Goal: Task Accomplishment & Management: Complete application form

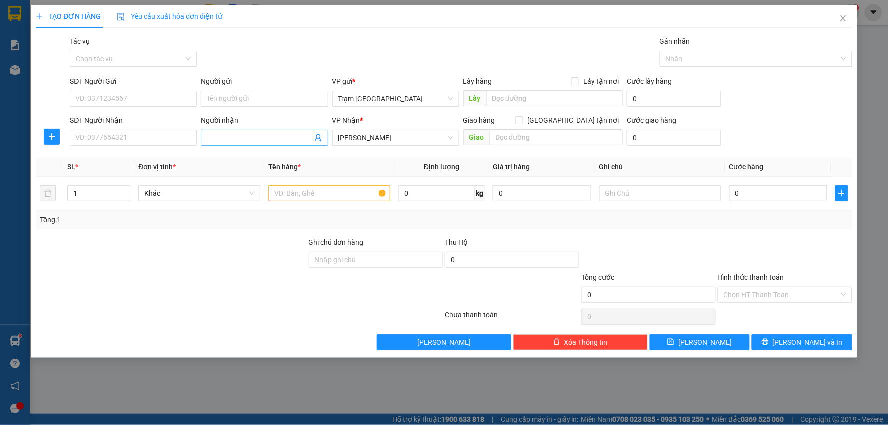
click at [257, 141] on input "Người nhận" at bounding box center [259, 137] width 105 height 11
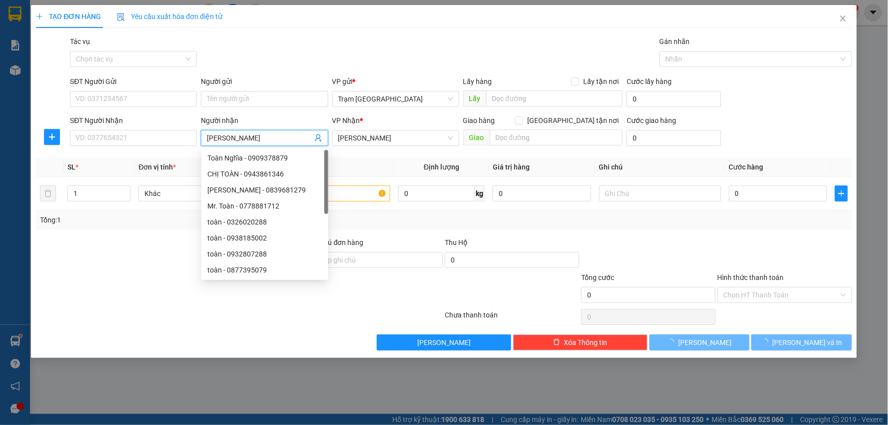
type input "[PERSON_NAME]"
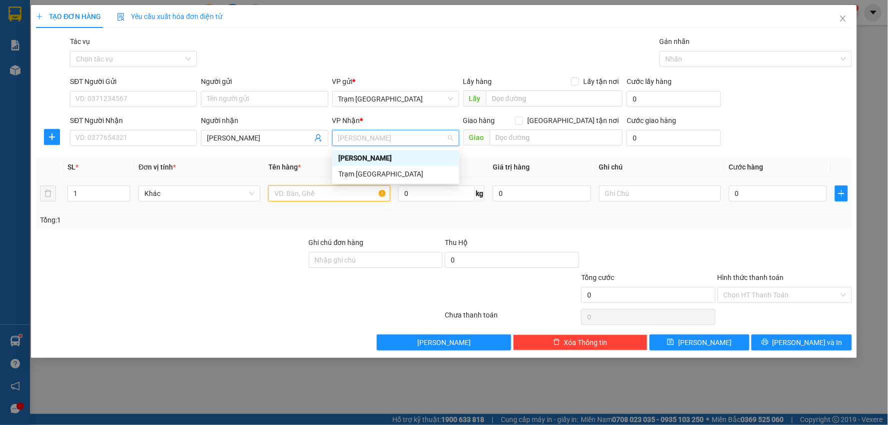
click at [325, 196] on input "text" at bounding box center [329, 193] width 122 height 16
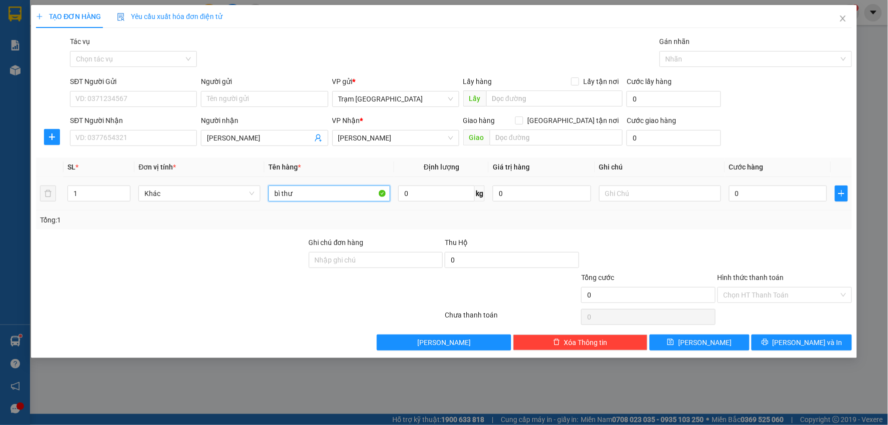
type input "bì thư"
type input "1"
type input "003"
type input "3"
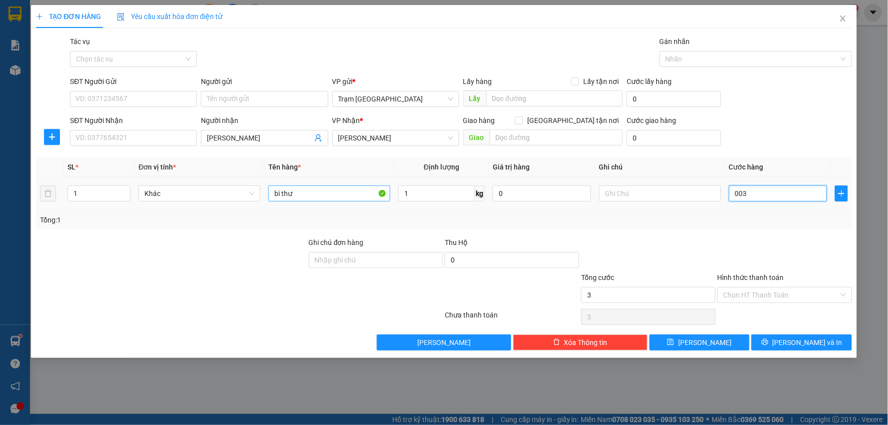
type input "0.030"
type input "30"
type input "30.000"
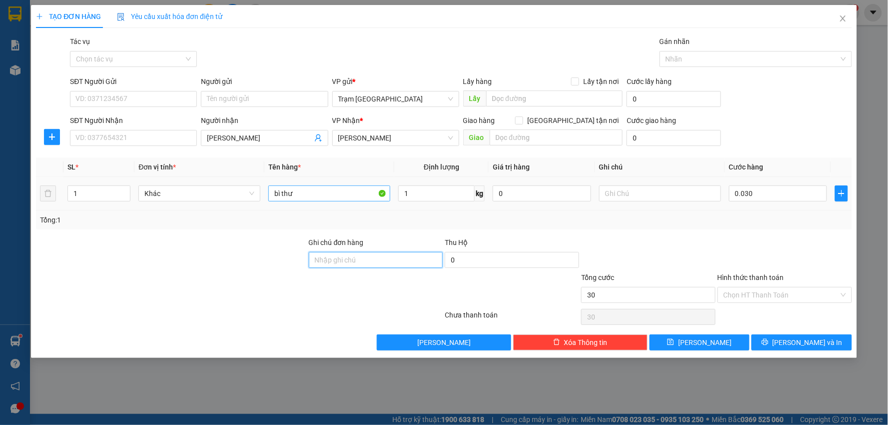
type input "30.000"
click at [798, 342] on span "[PERSON_NAME] và In" at bounding box center [807, 342] width 70 height 11
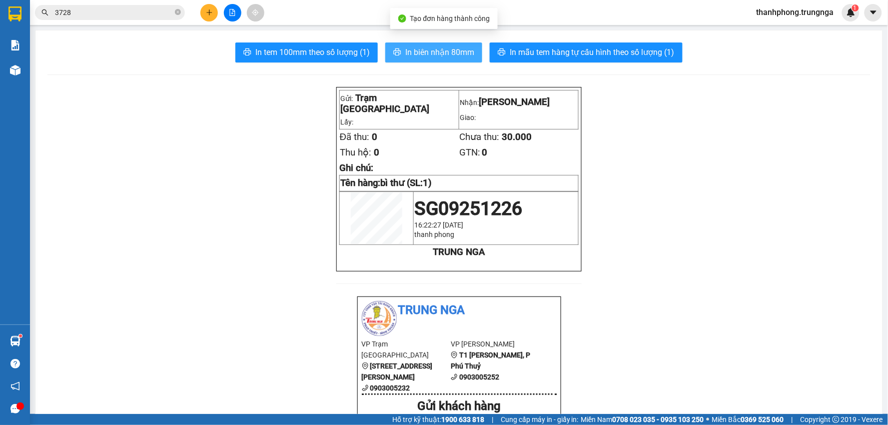
click at [433, 47] on span "In biên nhận 80mm" at bounding box center [439, 52] width 69 height 12
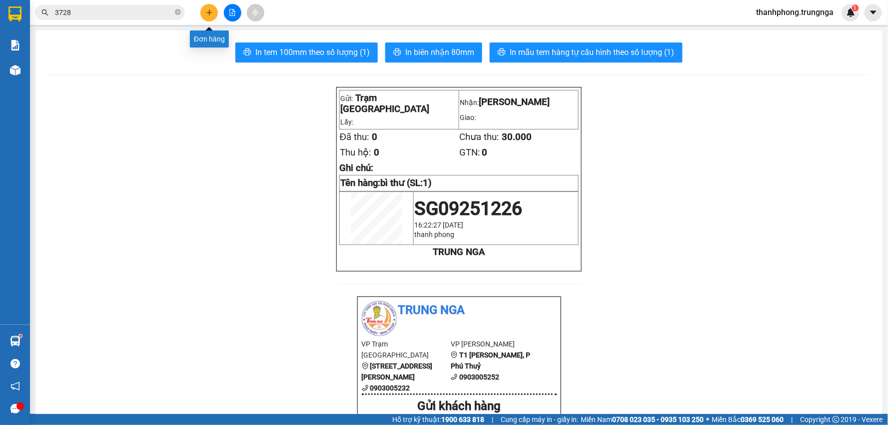
click at [209, 10] on icon "plus" at bounding box center [209, 11] width 0 height 5
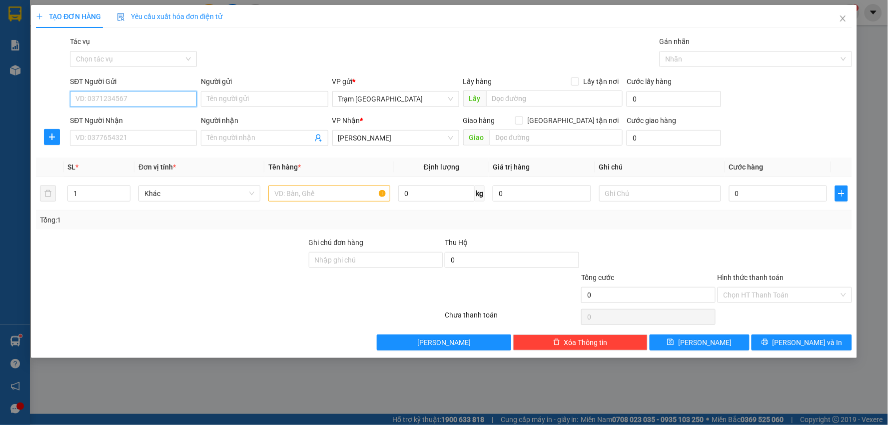
click at [161, 100] on input "SĐT Người Gửi" at bounding box center [133, 99] width 127 height 16
type input "0937421686"
click at [175, 139] on input "SĐT Người Nhận" at bounding box center [133, 138] width 127 height 16
type input "0942565424"
type input "Tám"
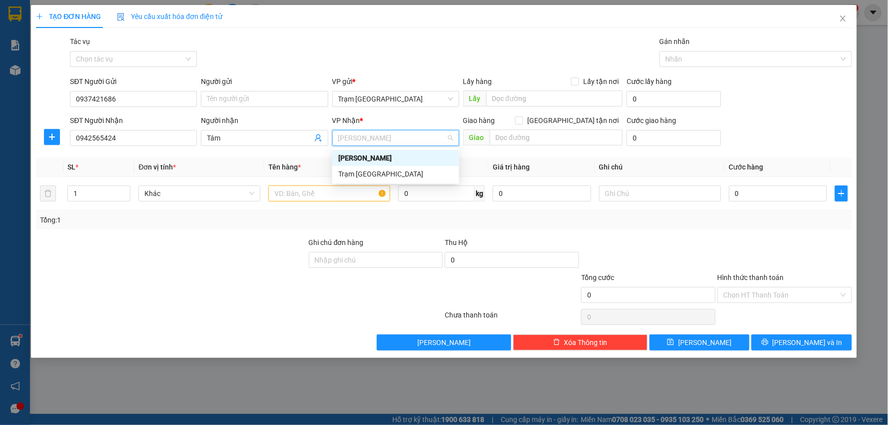
click at [367, 155] on div "[PERSON_NAME]" at bounding box center [395, 157] width 115 height 11
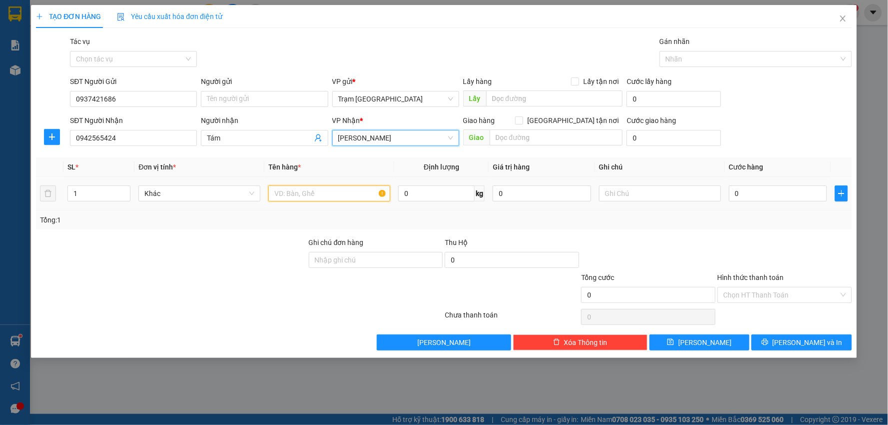
click at [300, 195] on input "text" at bounding box center [329, 193] width 122 height 16
type input "kiện"
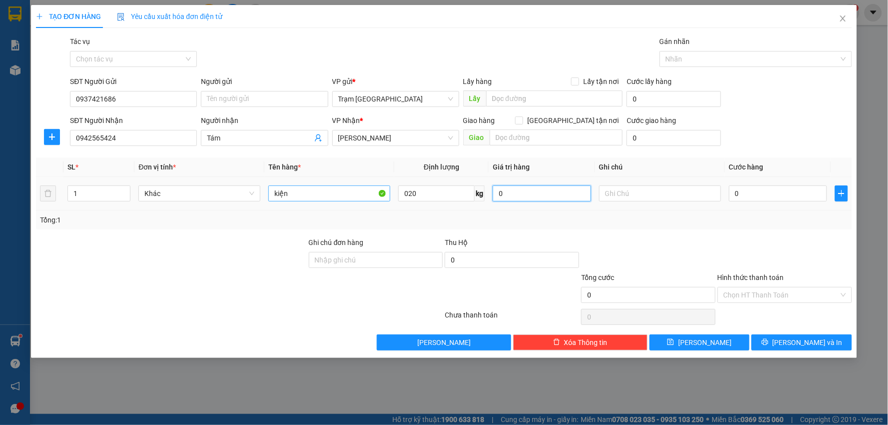
type input "20"
click at [762, 192] on input "0" at bounding box center [778, 193] width 98 height 16
type input "005"
type input "5"
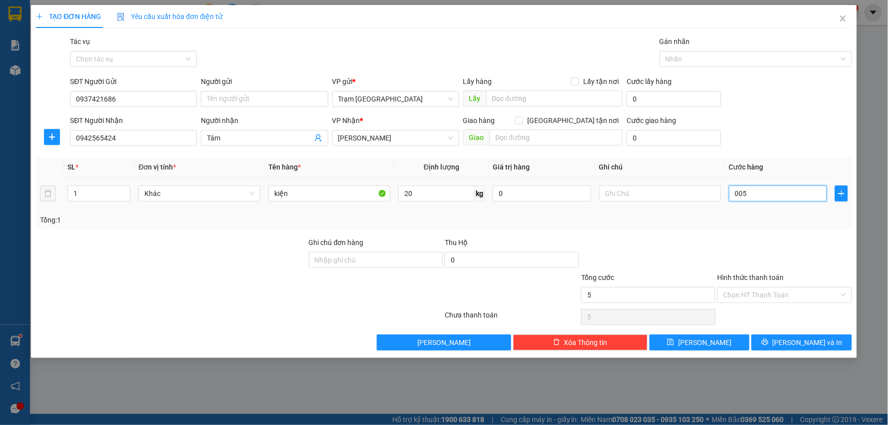
type input "0.050"
type input "50"
type input "50.000"
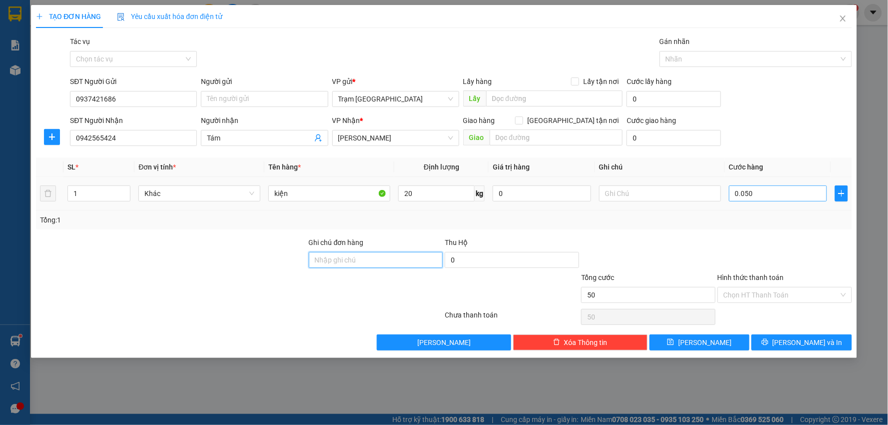
type input "50.000"
click at [803, 343] on span "[PERSON_NAME] và In" at bounding box center [807, 342] width 70 height 11
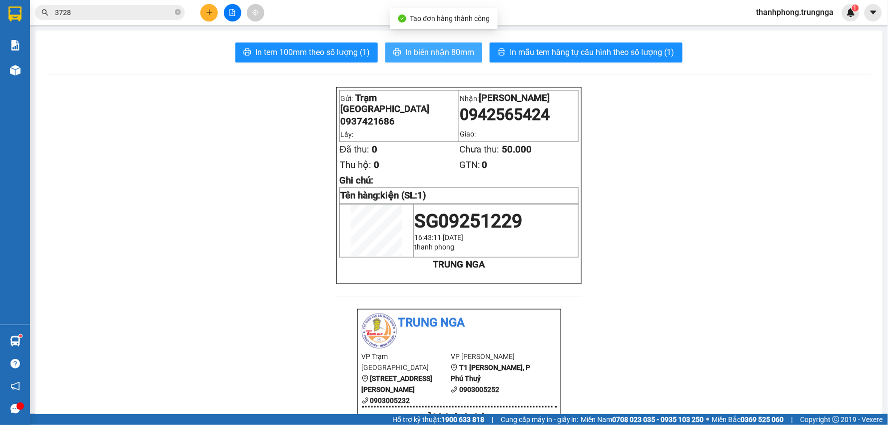
click at [447, 52] on span "In biên nhận 80mm" at bounding box center [439, 52] width 69 height 12
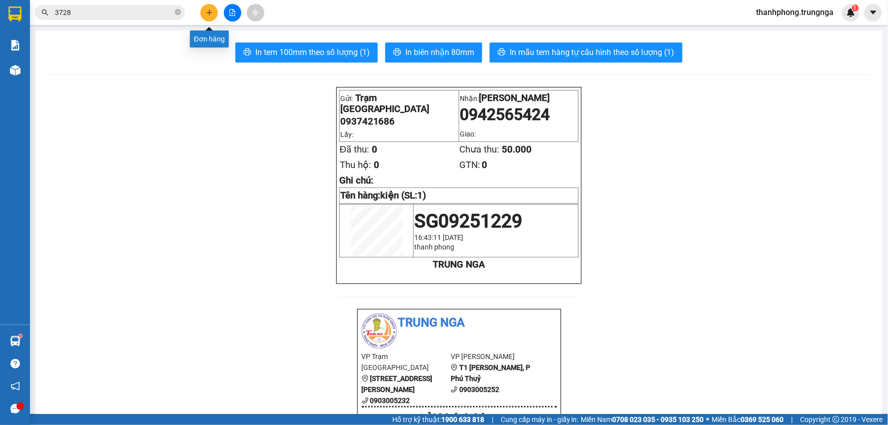
click at [210, 15] on icon "plus" at bounding box center [209, 12] width 7 height 7
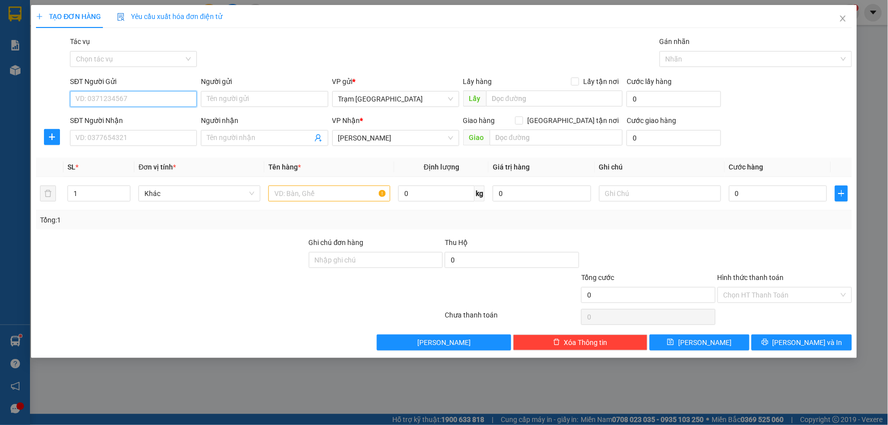
click at [174, 95] on input "SĐT Người Gửi" at bounding box center [133, 99] width 127 height 16
type input "0973415579"
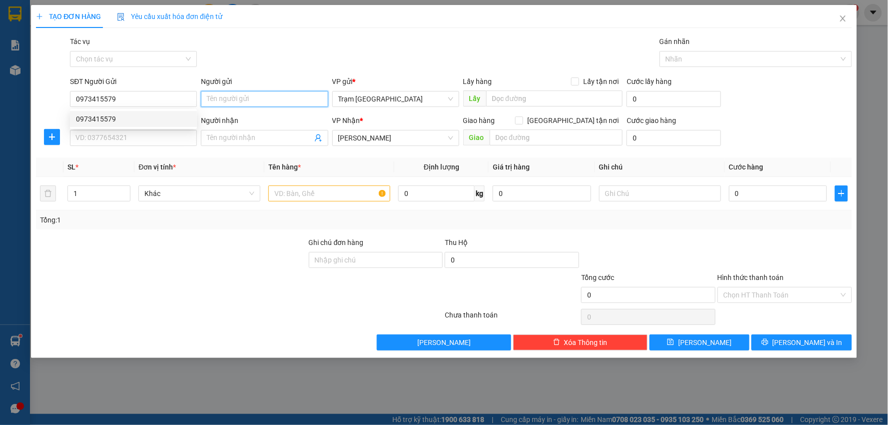
click at [223, 93] on input "Người gửi" at bounding box center [264, 99] width 127 height 16
type input "Hùng"
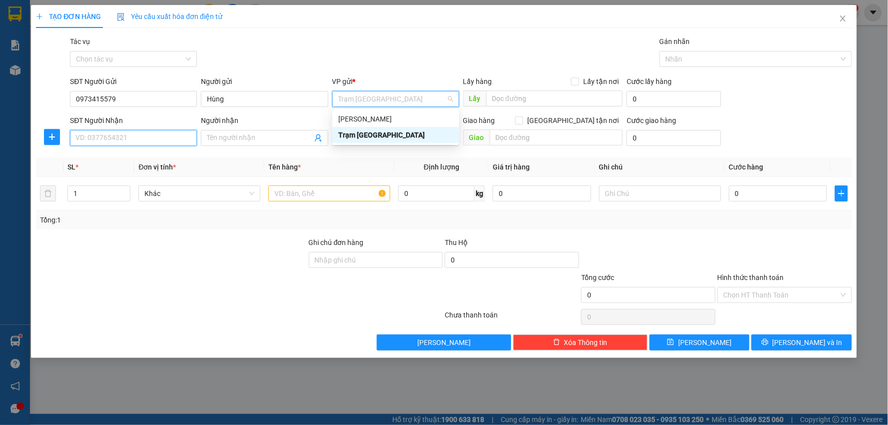
click at [146, 138] on input "SĐT Người Nhận" at bounding box center [133, 138] width 127 height 16
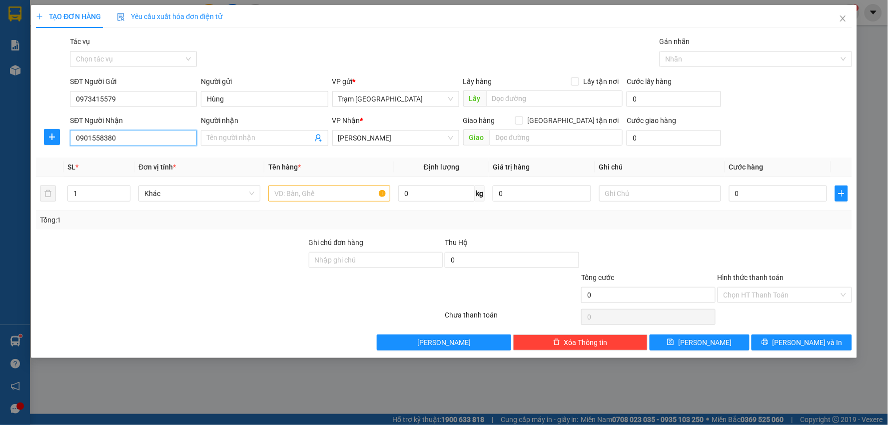
type input "0901558380"
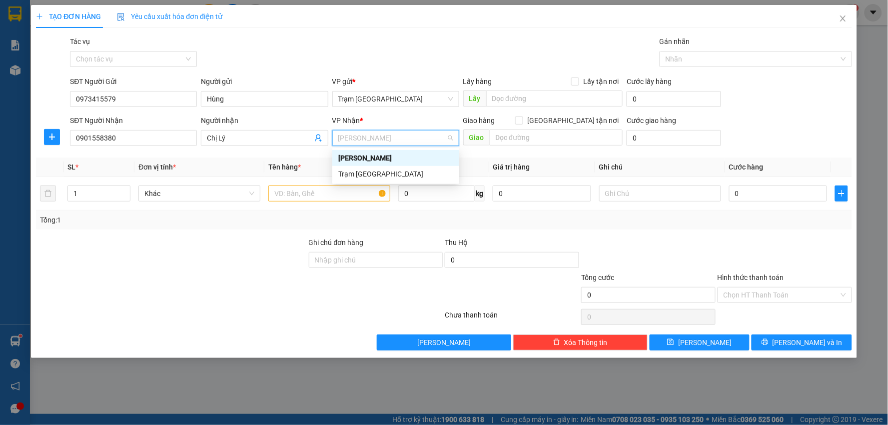
click at [411, 164] on div "[PERSON_NAME]" at bounding box center [395, 158] width 127 height 16
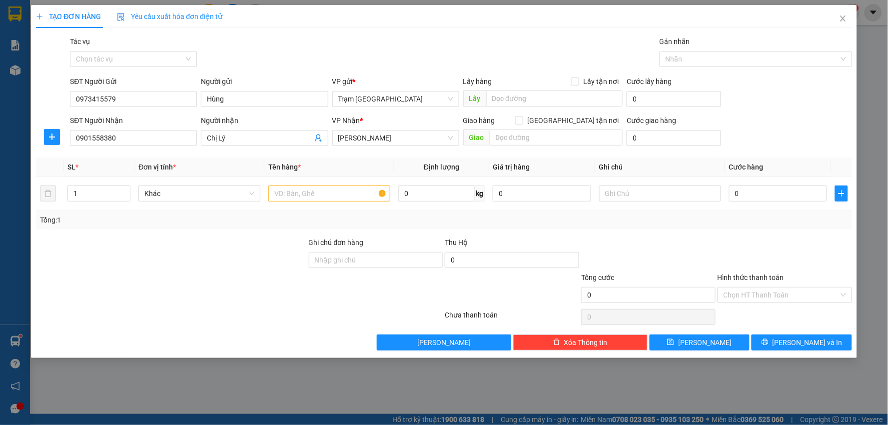
drag, startPoint x: 887, startPoint y: 137, endPoint x: 807, endPoint y: 216, distance: 113.0
drag, startPoint x: 807, startPoint y: 216, endPoint x: 248, endPoint y: 135, distance: 564.9
click at [248, 135] on input "Chị Lý" at bounding box center [259, 137] width 105 height 11
type input "Chị Lý - Toyota BÌnh Thuận"
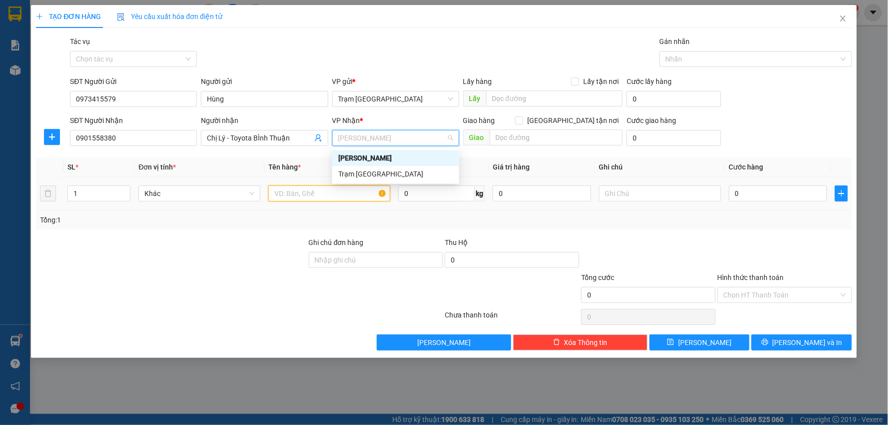
click at [312, 196] on input "text" at bounding box center [329, 193] width 122 height 16
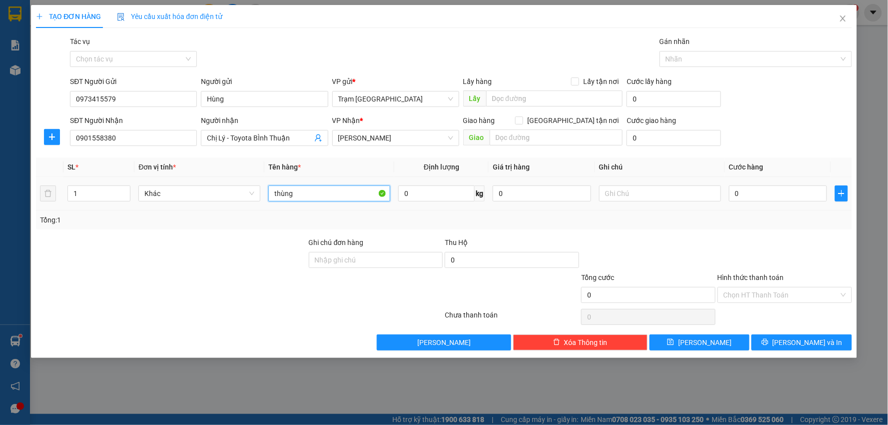
type input "thùng"
type input "5"
type input "003"
type input "3"
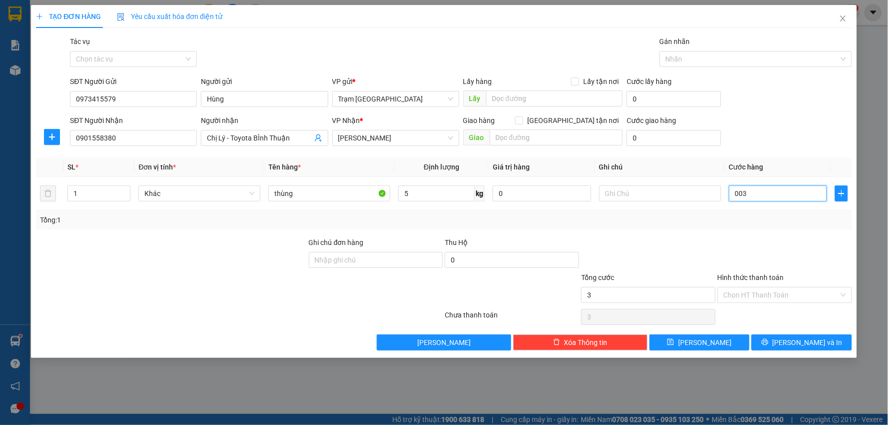
type input "0.030"
type input "30"
type input "30.000"
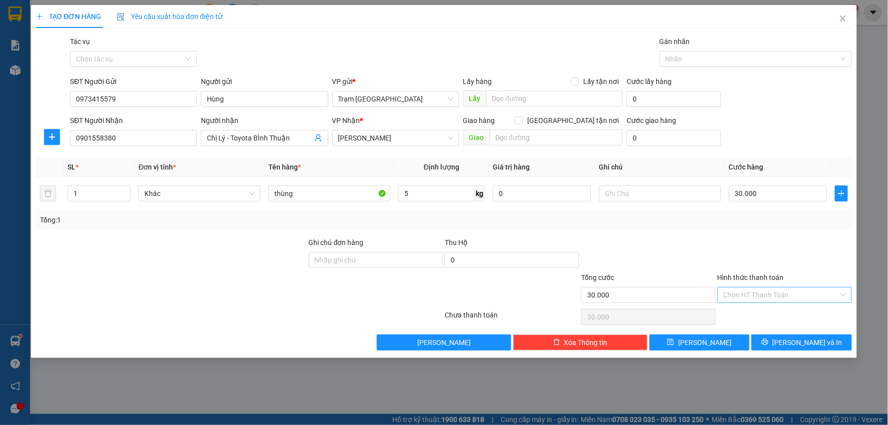
click at [773, 294] on input "Hình thức thanh toán" at bounding box center [780, 294] width 115 height 15
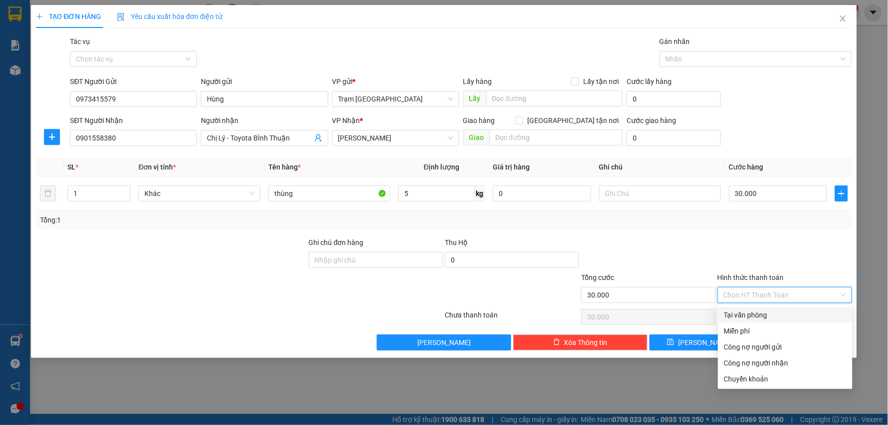
click at [767, 312] on div "Tại văn phòng" at bounding box center [785, 314] width 122 height 11
type input "0"
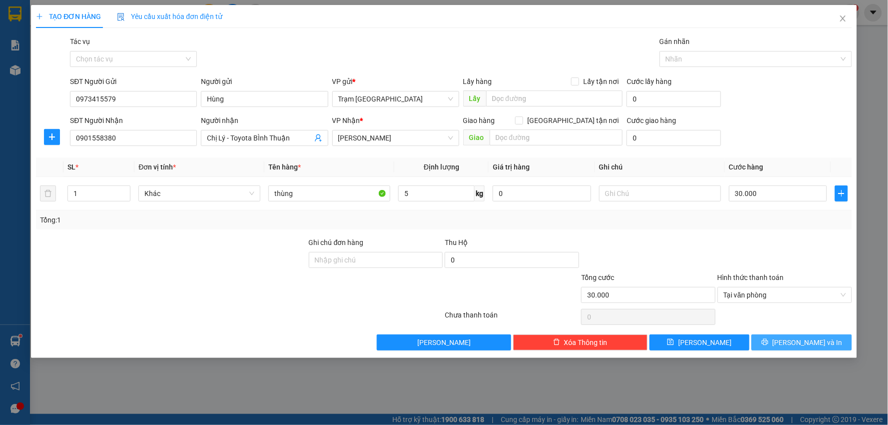
click at [793, 338] on span "[PERSON_NAME] và In" at bounding box center [807, 342] width 70 height 11
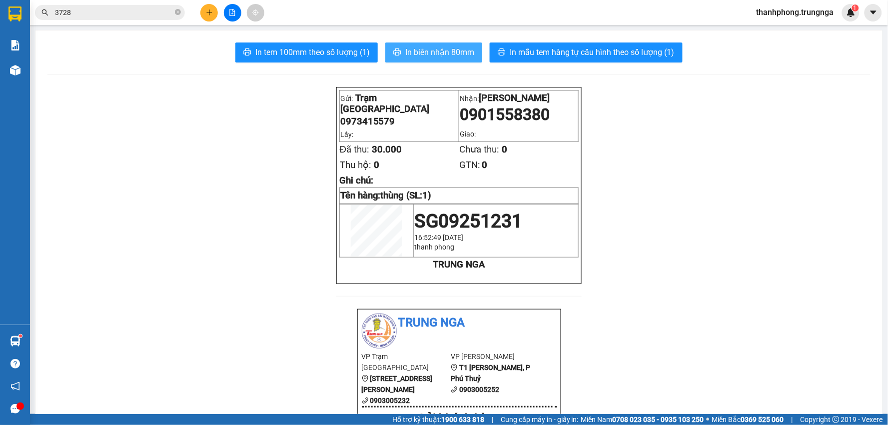
click at [423, 53] on span "In biên nhận 80mm" at bounding box center [439, 52] width 69 height 12
click at [212, 7] on button at bounding box center [208, 12] width 17 height 17
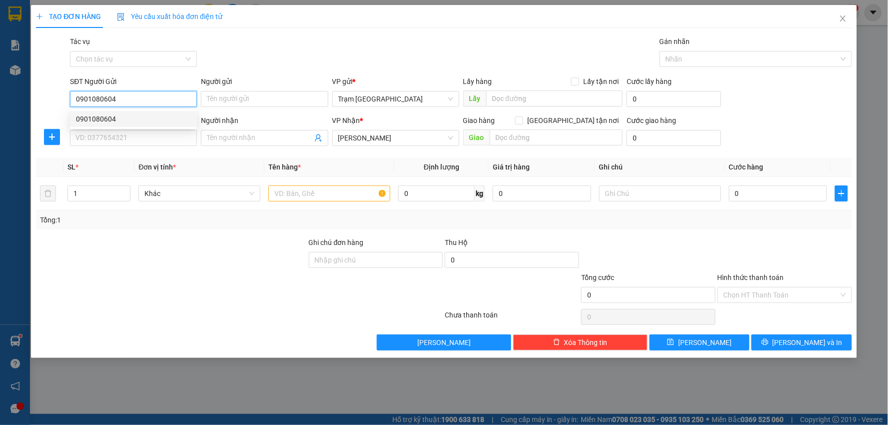
type input "0901080604"
type input "50.000"
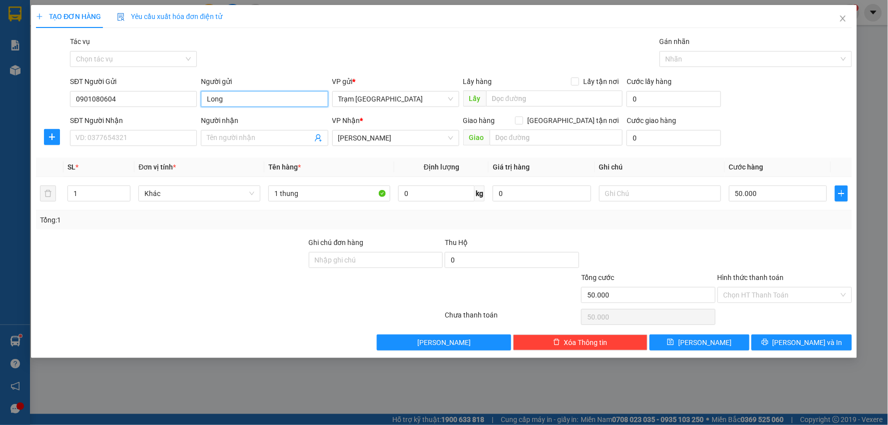
type input "Long"
click at [140, 130] on div "SĐT Người Nhận VD: 0377654321" at bounding box center [133, 132] width 127 height 35
click at [138, 131] on input "SĐT Người Nhận" at bounding box center [133, 138] width 127 height 16
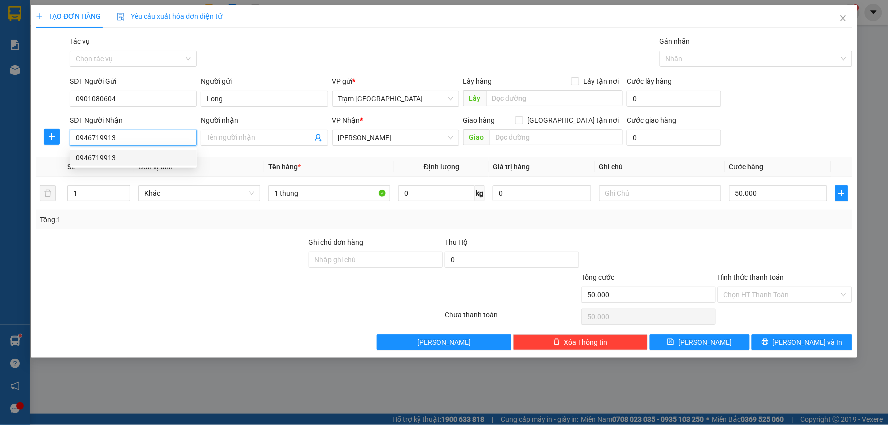
type input "0946970057"
type input "C PHUONG"
type input "40.000"
type input "aNH t"
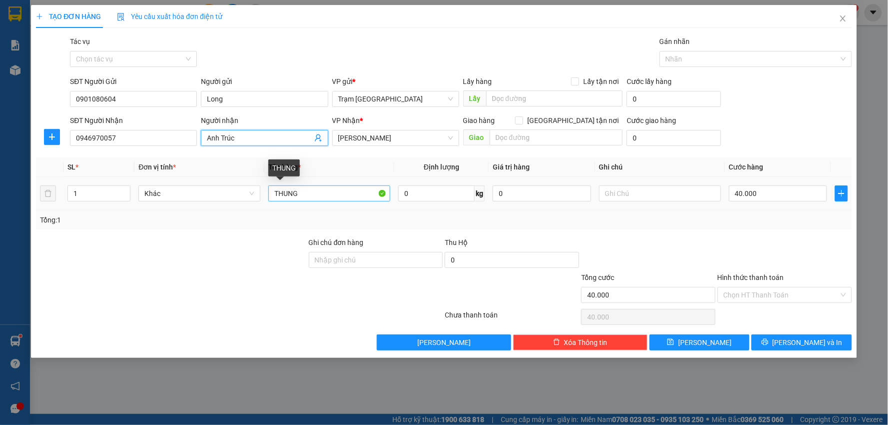
type input "Anh Trúc"
drag, startPoint x: 332, startPoint y: 192, endPoint x: 37, endPoint y: 172, distance: 295.4
click at [37, 172] on table "SL * Đơn vị tính * Tên hàng * Định lượng Giá trị hàng Ghi chú Cước hàng 1 Khác …" at bounding box center [444, 183] width 816 height 53
type input "kiện"
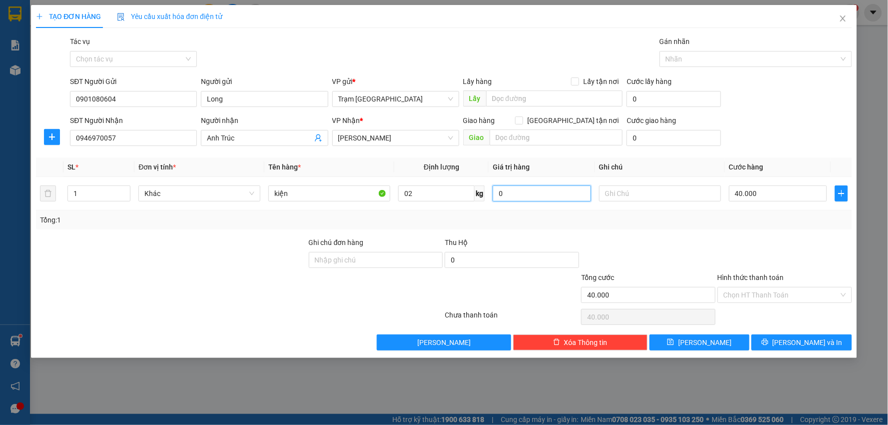
type input "2"
type input "3"
type input "00.003"
type input "30"
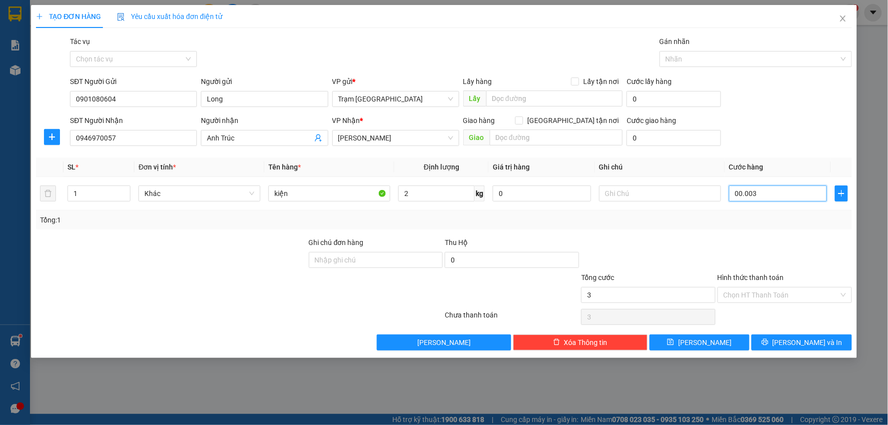
type input "30"
type input "00.000.030"
type input "30.000"
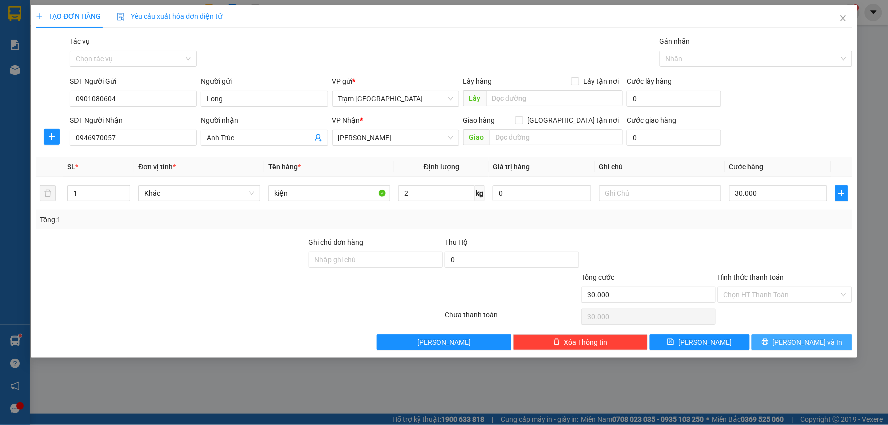
click at [781, 342] on button "[PERSON_NAME] và In" at bounding box center [801, 342] width 100 height 16
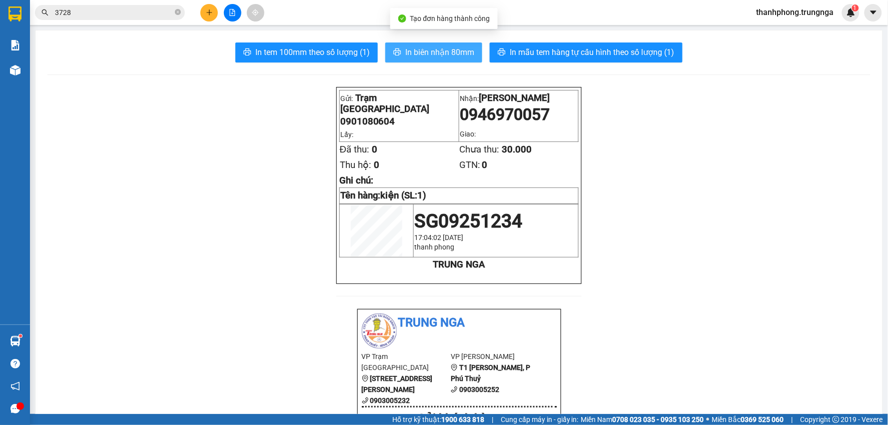
click at [438, 47] on span "In biên nhận 80mm" at bounding box center [439, 52] width 69 height 12
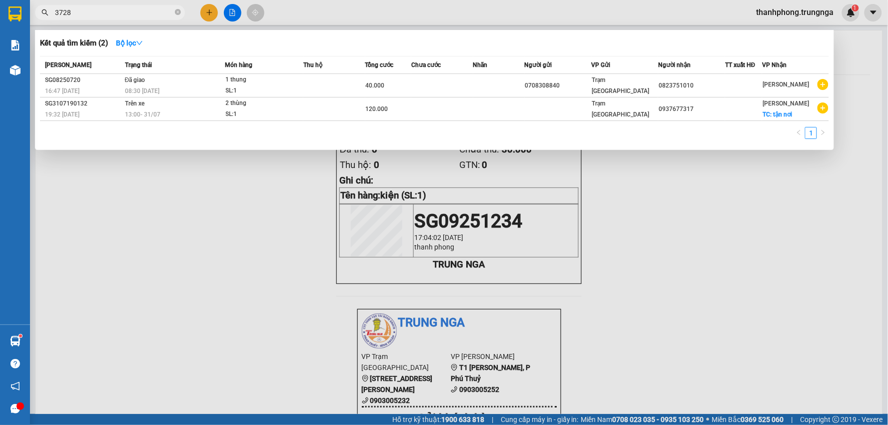
click at [102, 12] on input "3728" at bounding box center [114, 12] width 118 height 11
type input "3"
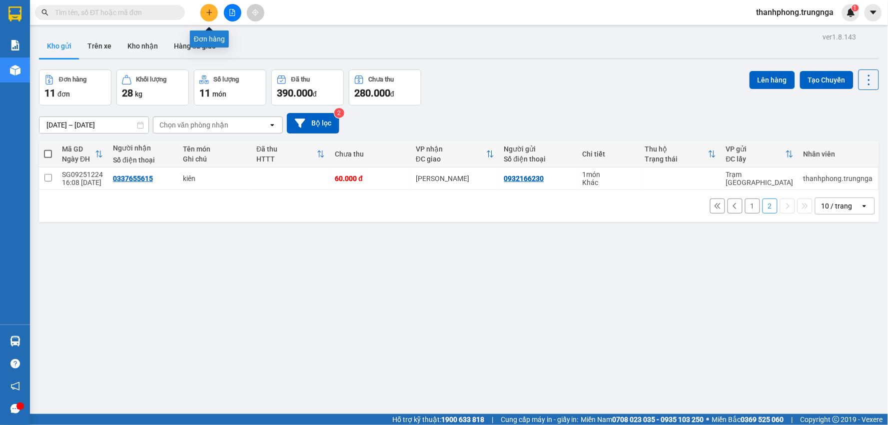
click at [212, 7] on button at bounding box center [208, 12] width 17 height 17
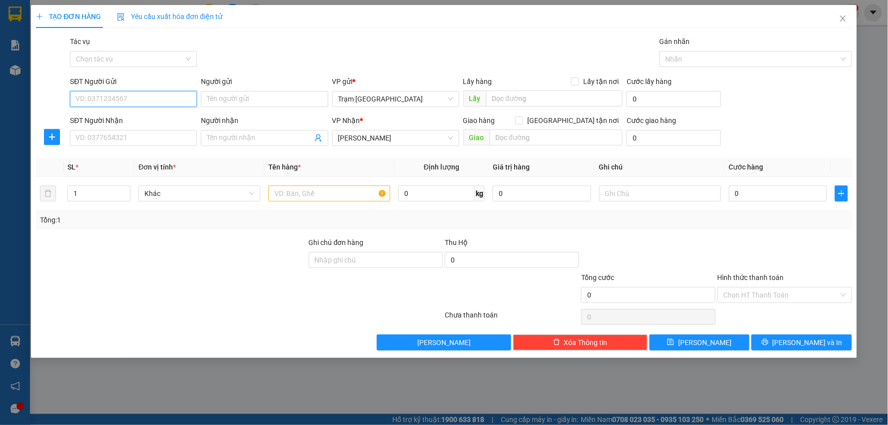
click at [159, 95] on input "SĐT Người Gửi" at bounding box center [133, 99] width 127 height 16
click at [50, 190] on tr "1 Khác 0 kg 0 0" at bounding box center [444, 193] width 816 height 33
type input "2"
click at [120, 95] on input "SĐT Người Gửi" at bounding box center [133, 99] width 127 height 16
type input "0906329986"
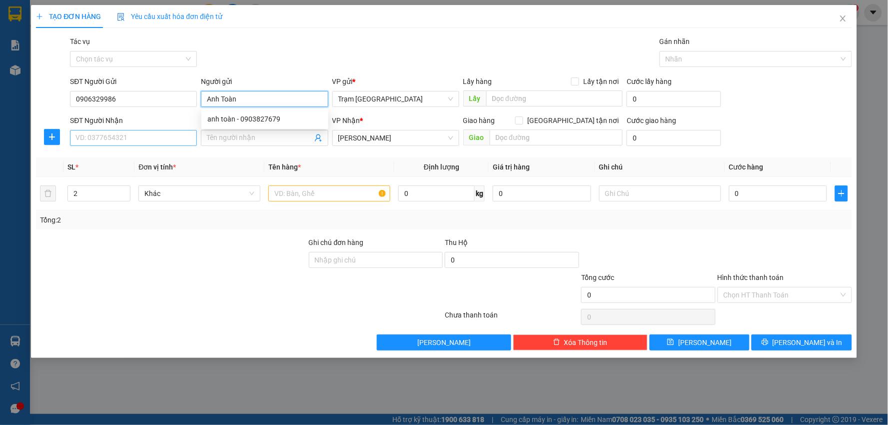
type input "Anh Toàn"
click at [117, 136] on input "SĐT Người Nhận" at bounding box center [133, 138] width 127 height 16
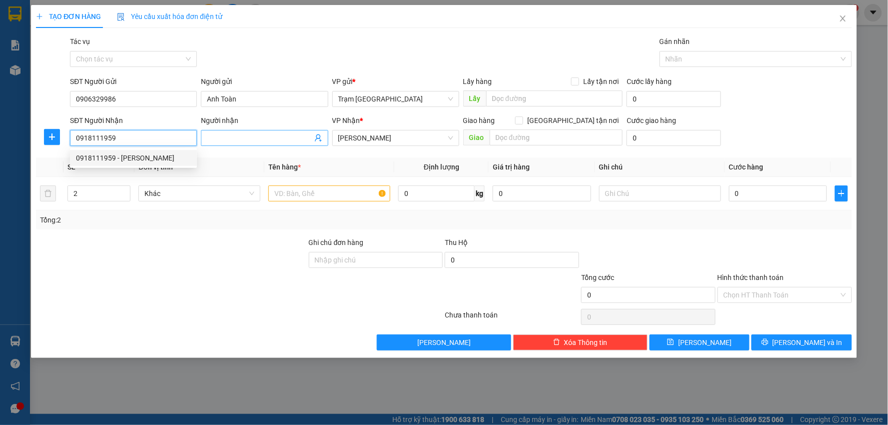
type input "0918111959"
click at [247, 137] on input "Người nhận" at bounding box center [259, 137] width 105 height 11
click at [217, 134] on input "ANh Tùng" at bounding box center [259, 137] width 105 height 11
type input "Anh Tùng"
click at [292, 194] on input "text" at bounding box center [329, 193] width 122 height 16
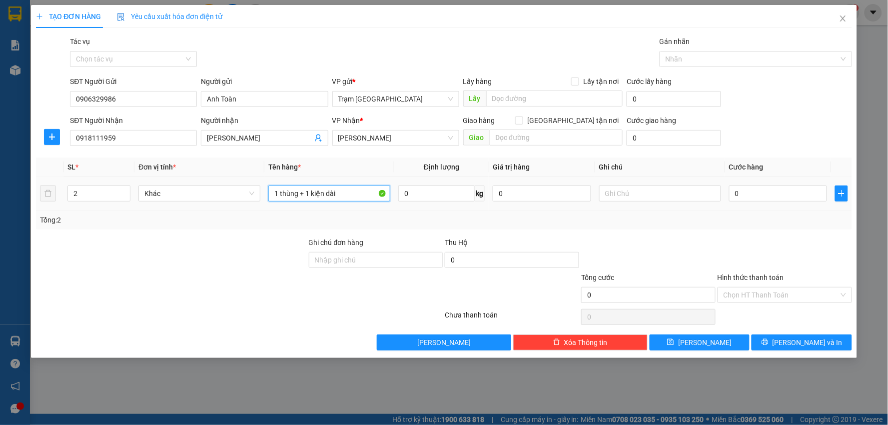
type input "1 thùng + 1 kiện dài"
type input "20"
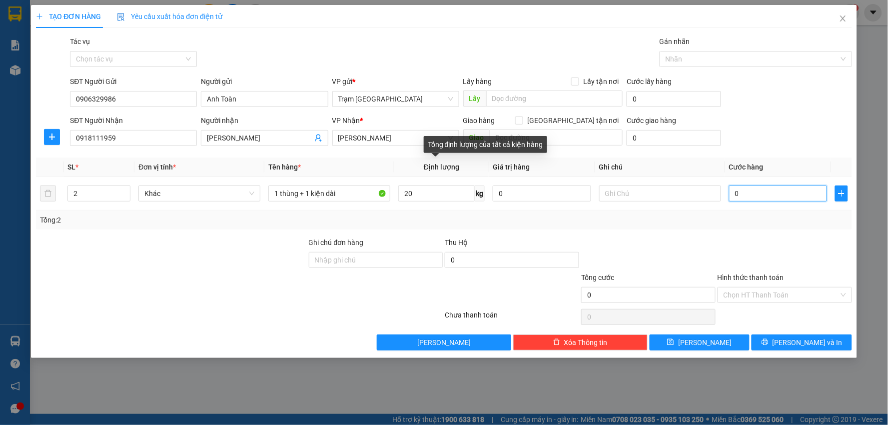
type input "001"
type input "1"
type input "0.010"
type input "10"
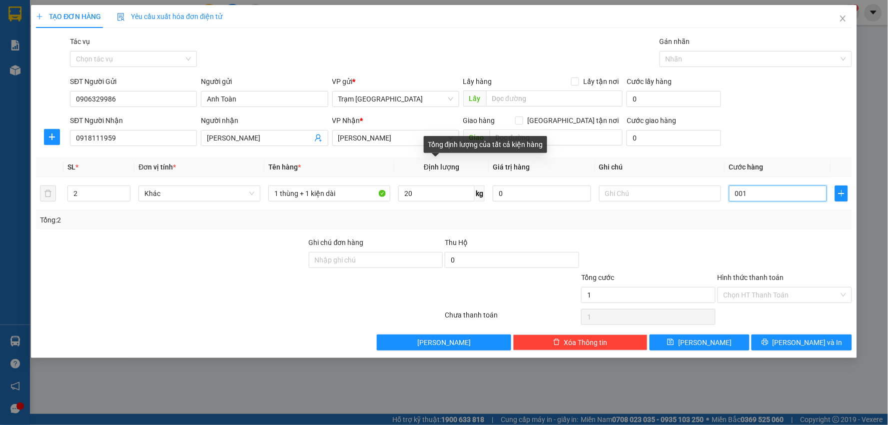
type input "10"
type input "00.100"
type input "100"
type input "100.000"
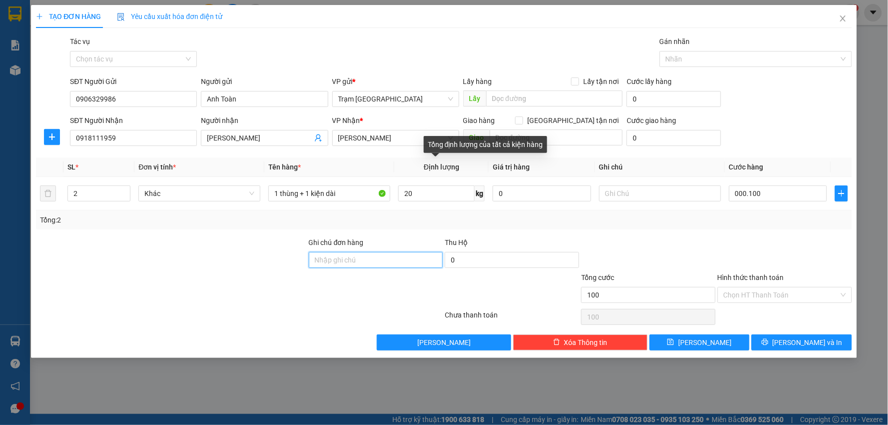
type input "100.000"
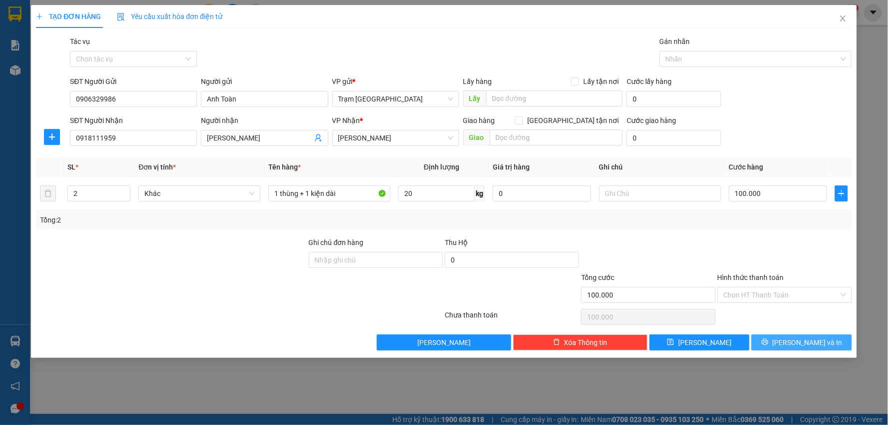
click at [802, 342] on span "[PERSON_NAME] và In" at bounding box center [807, 342] width 70 height 11
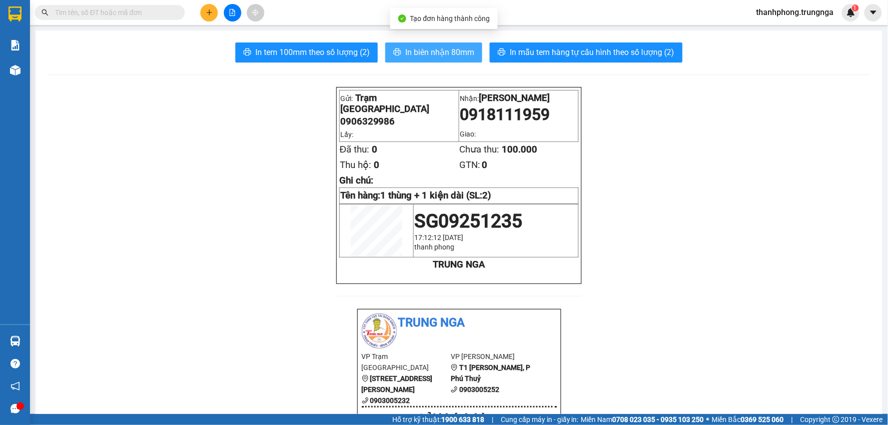
click at [443, 48] on span "In biên nhận 80mm" at bounding box center [439, 52] width 69 height 12
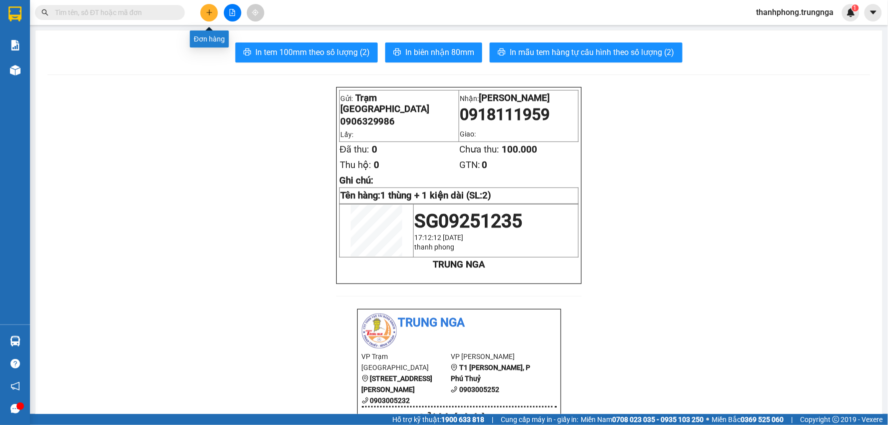
click at [214, 12] on button at bounding box center [208, 12] width 17 height 17
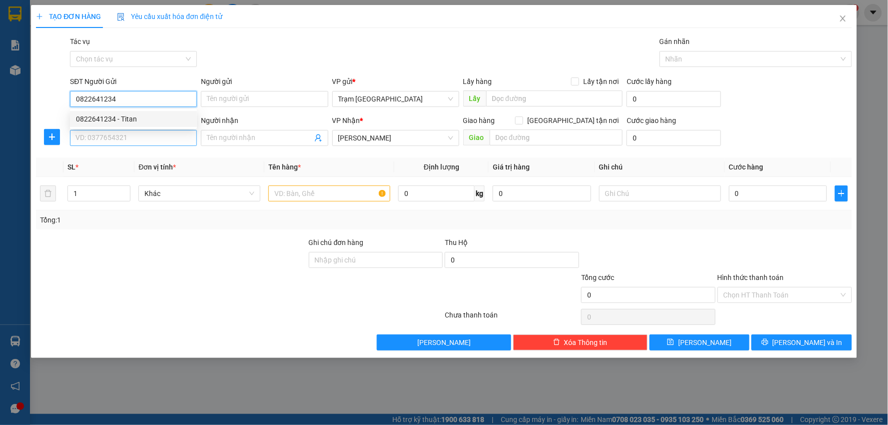
type input "0822641234"
type input "Titan"
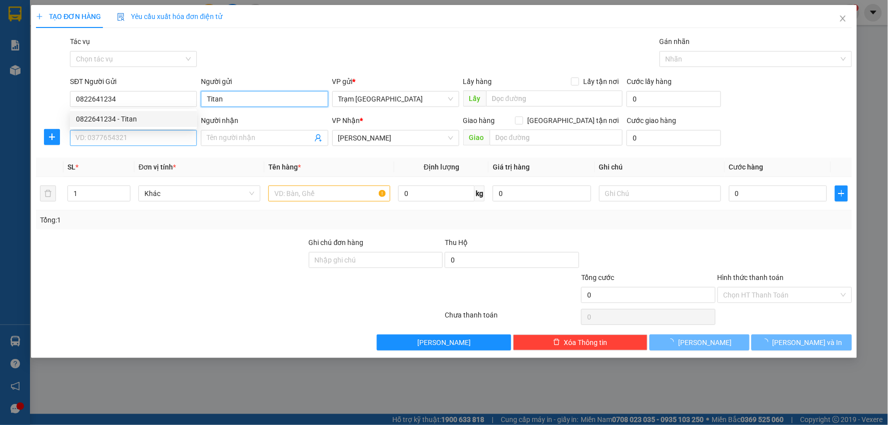
type input "30.000"
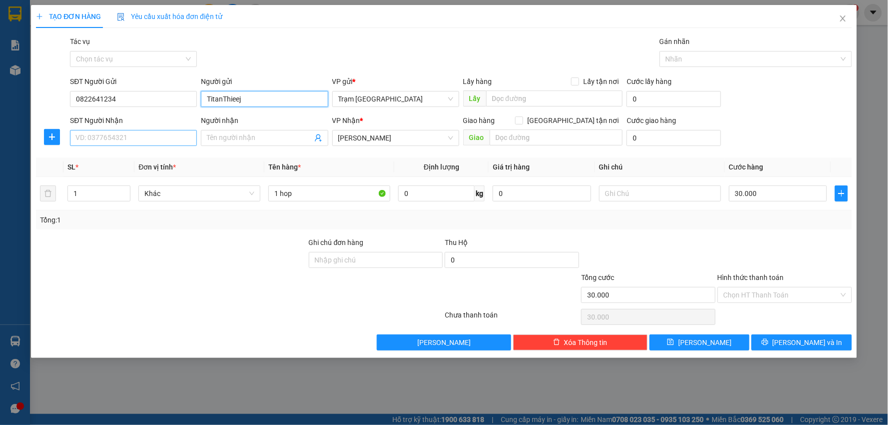
type input "TitanThieejn"
type input "Thiện"
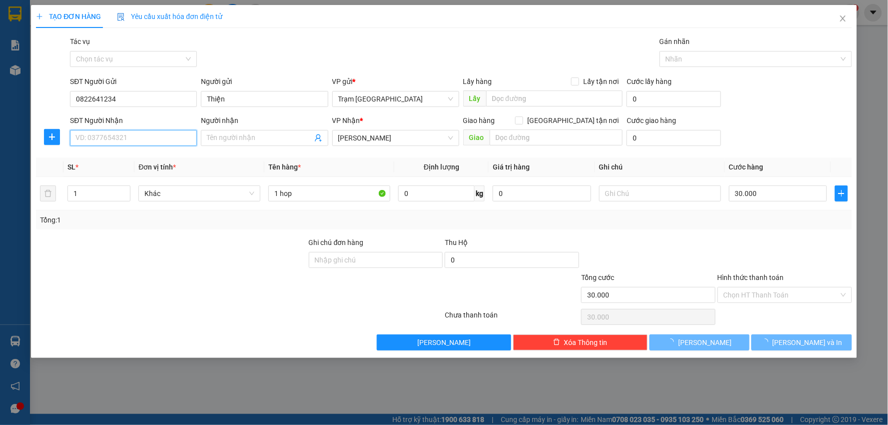
click at [140, 133] on input "SĐT Người Nhận" at bounding box center [133, 138] width 127 height 16
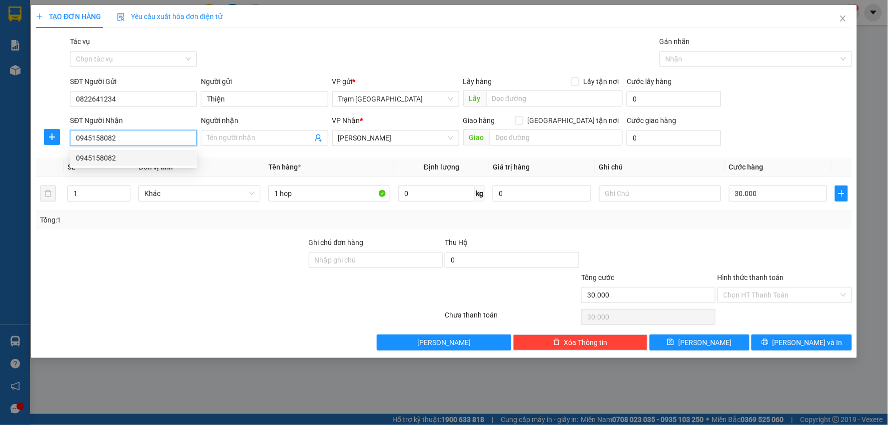
type input "0945158082"
type input "80.000"
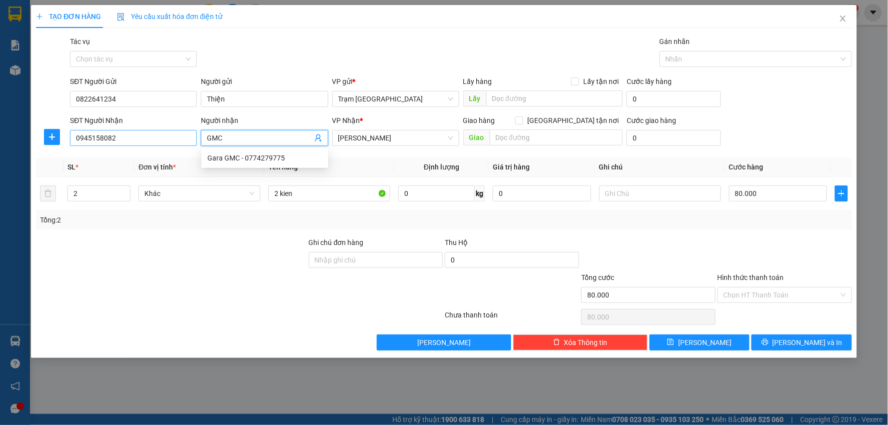
type input "GMC"
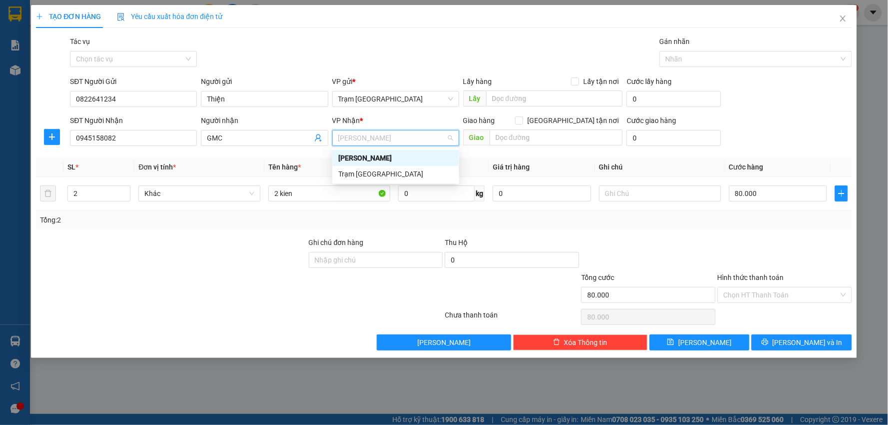
click at [364, 156] on div "[PERSON_NAME]" at bounding box center [395, 157] width 115 height 11
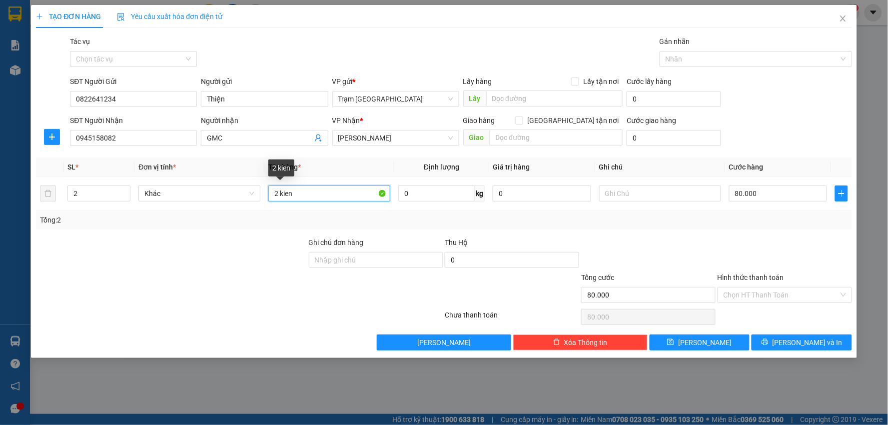
drag, startPoint x: 332, startPoint y: 193, endPoint x: 120, endPoint y: 166, distance: 213.5
click at [120, 166] on table "SL * Đơn vị tính * Tên hàng * Định lượng Giá trị hàng Ghi chú Cước hàng 2 Khác …" at bounding box center [444, 183] width 816 height 53
type input "02 kien"
type input "0"
click at [431, 198] on input "0" at bounding box center [436, 193] width 76 height 16
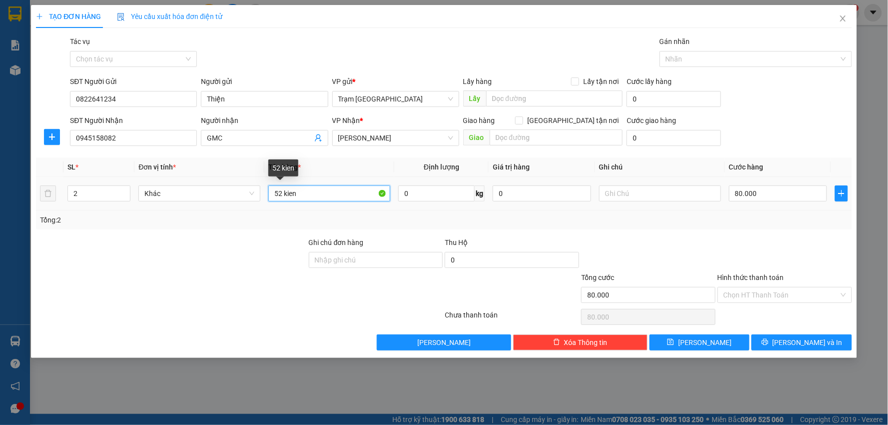
drag, startPoint x: 310, startPoint y: 192, endPoint x: 118, endPoint y: 178, distance: 191.9
click at [118, 178] on tr "2 Khác 52 kien 0 kg 0 80.000" at bounding box center [444, 193] width 816 height 33
type input "kiện"
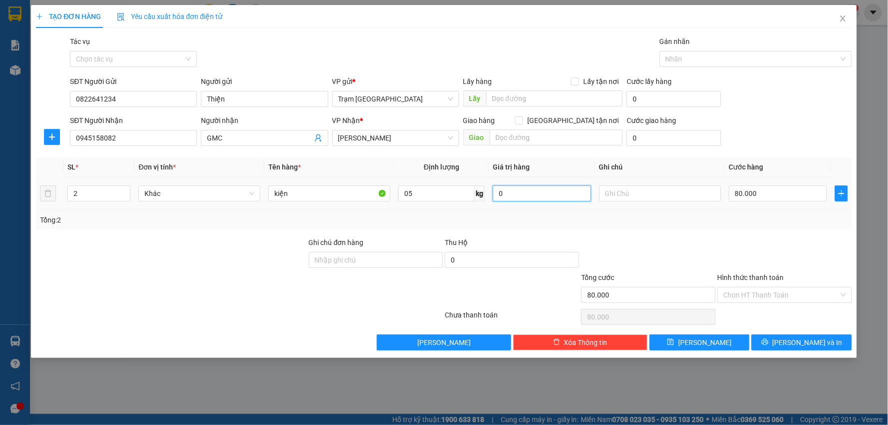
type input "5"
type input "0"
type input "7"
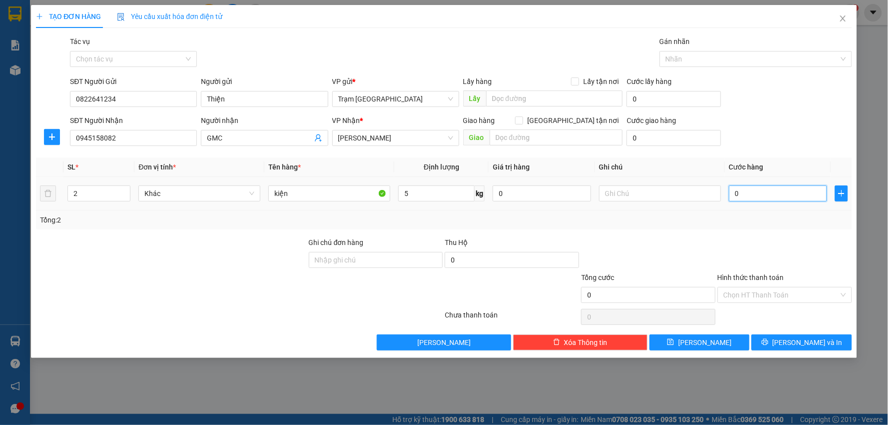
type input "7"
type input "007"
type input "70"
type input "0.070"
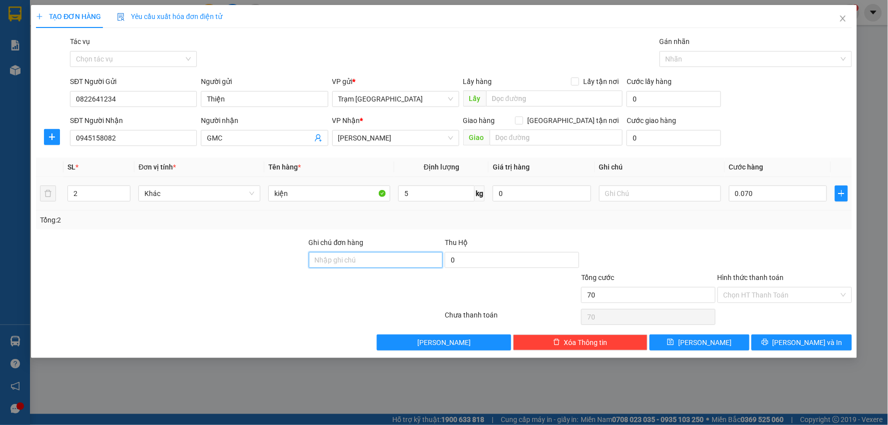
type input "70.000"
click at [790, 338] on button "[PERSON_NAME] và In" at bounding box center [801, 342] width 100 height 16
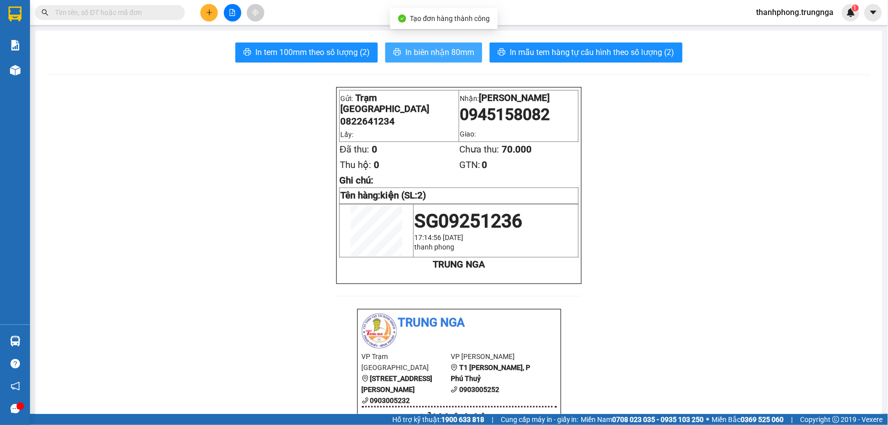
click at [435, 47] on span "In biên nhận 80mm" at bounding box center [439, 52] width 69 height 12
click at [216, 11] on button at bounding box center [208, 12] width 17 height 17
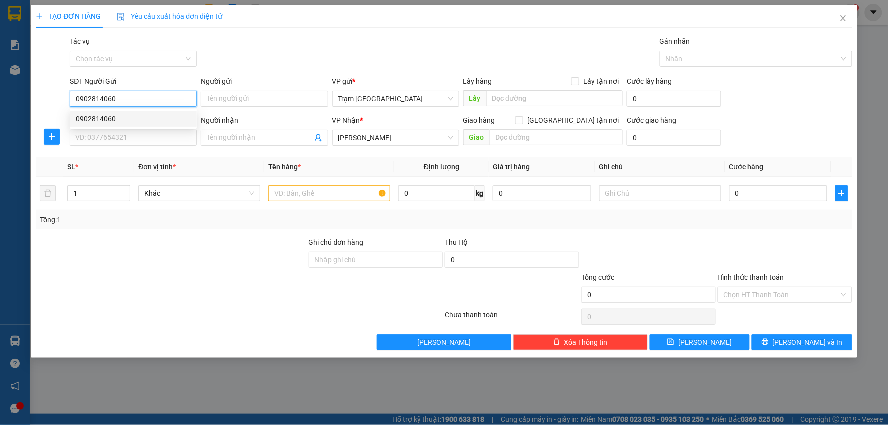
type input "0902814060"
type input "QUÝ"
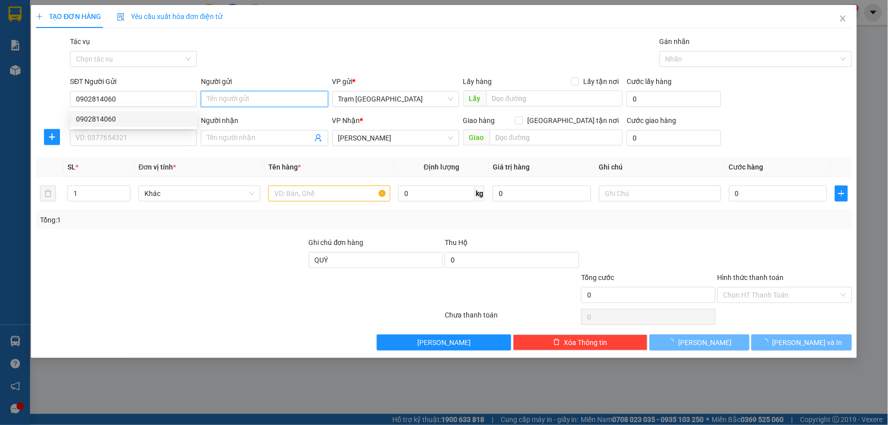
type input "50.000"
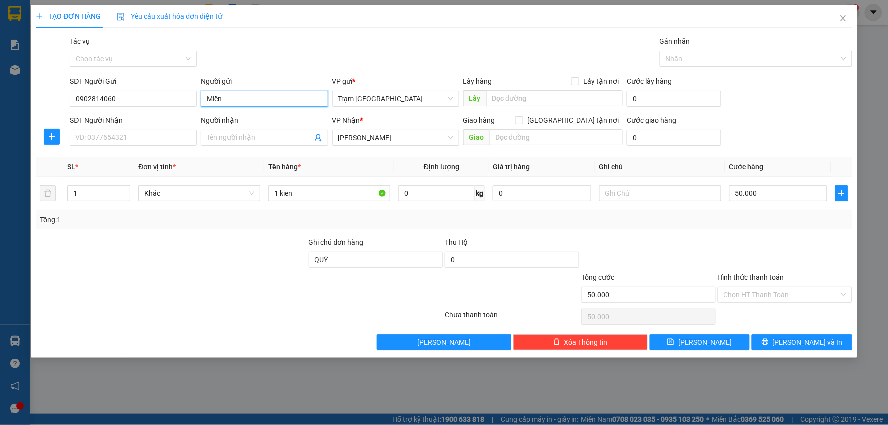
type input "Miền"
click at [124, 137] on input "SĐT Người Nhận" at bounding box center [133, 138] width 127 height 16
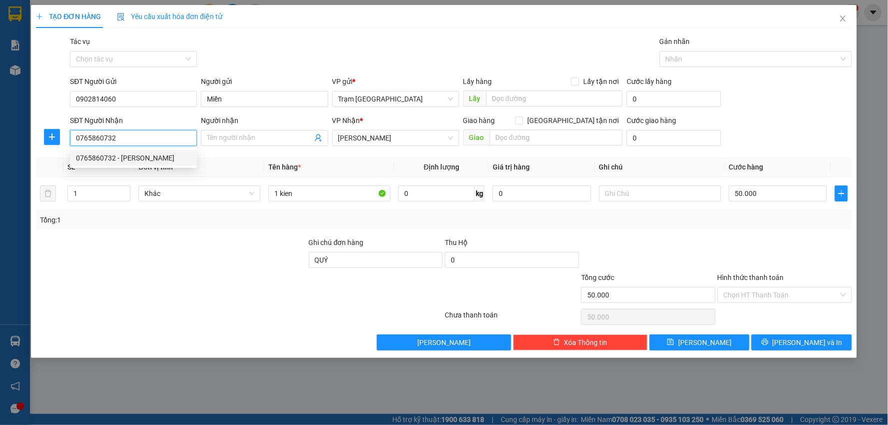
type input "0765860732"
type input "Đăng"
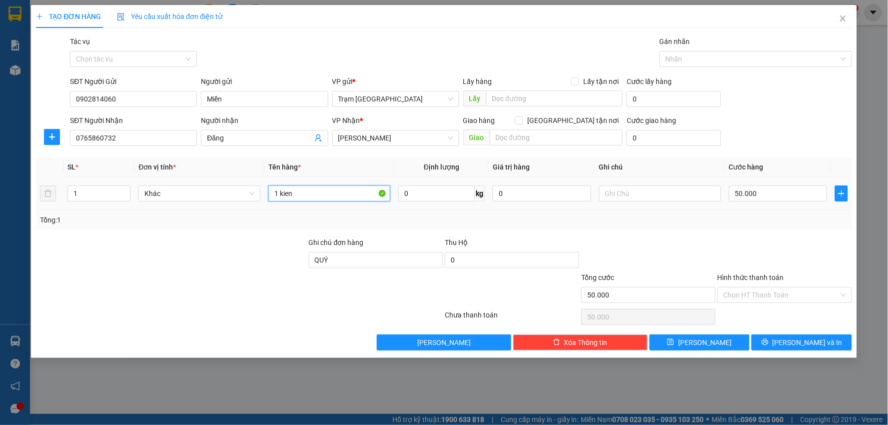
drag, startPoint x: 330, startPoint y: 191, endPoint x: 132, endPoint y: 208, distance: 198.6
click at [132, 208] on tr "1 Khác 1 kien 0 kg 0 50.000" at bounding box center [444, 193] width 816 height 33
type input "kiện (vỏ xe)"
type input "5"
drag, startPoint x: 331, startPoint y: 260, endPoint x: 128, endPoint y: 261, distance: 202.3
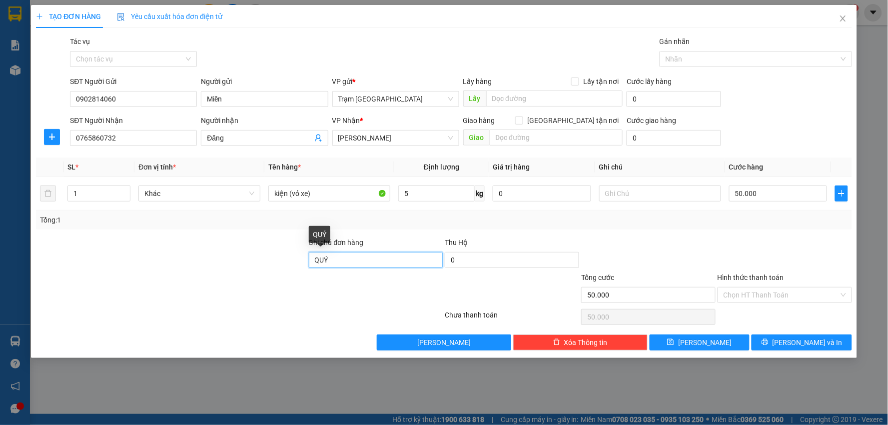
click at [129, 261] on div "Ghi chú đơn hàng QUÝ Thu Hộ 0" at bounding box center [444, 254] width 818 height 35
click at [768, 343] on icon "printer" at bounding box center [764, 341] width 7 height 7
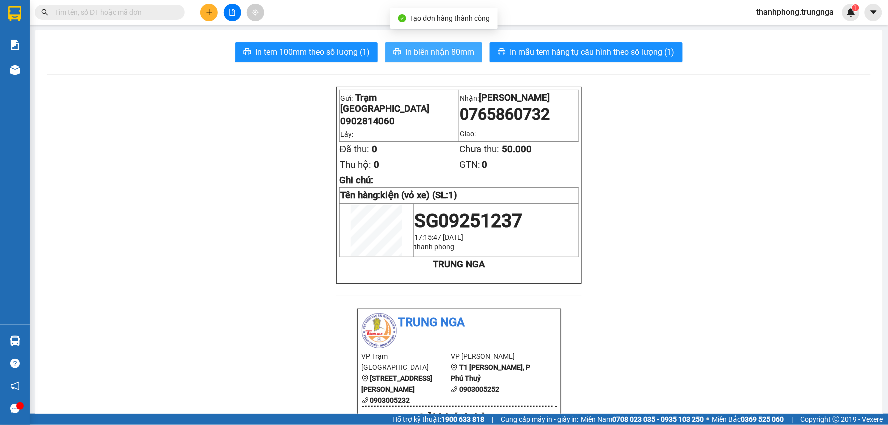
click at [429, 51] on span "In biên nhận 80mm" at bounding box center [439, 52] width 69 height 12
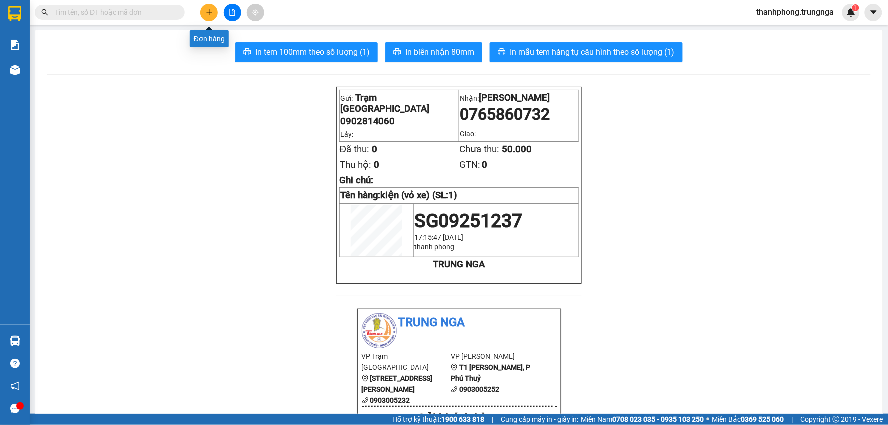
click at [210, 13] on icon "plus" at bounding box center [209, 12] width 7 height 7
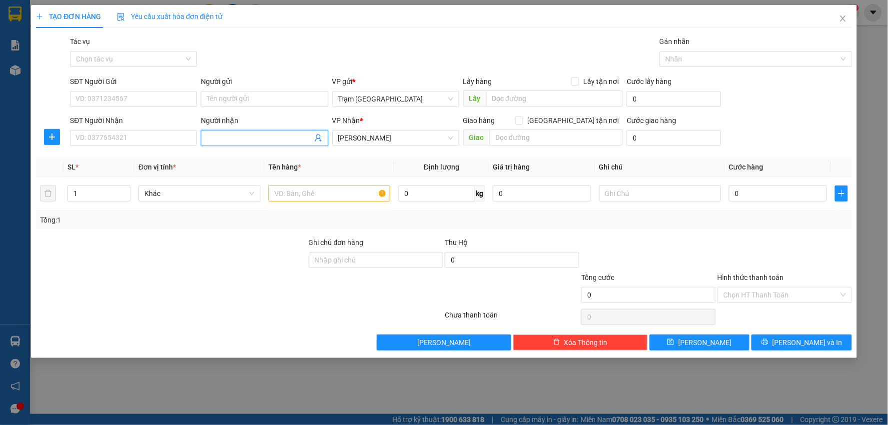
click at [272, 133] on input "Người nhận" at bounding box center [259, 137] width 105 height 11
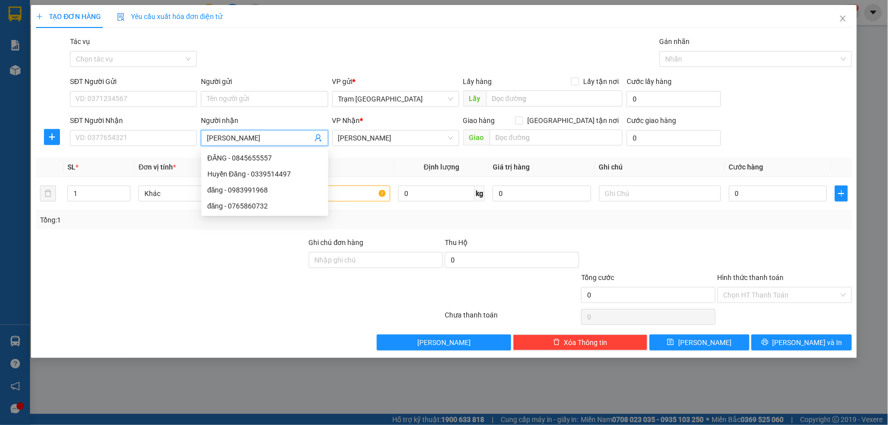
type input "[PERSON_NAME]"
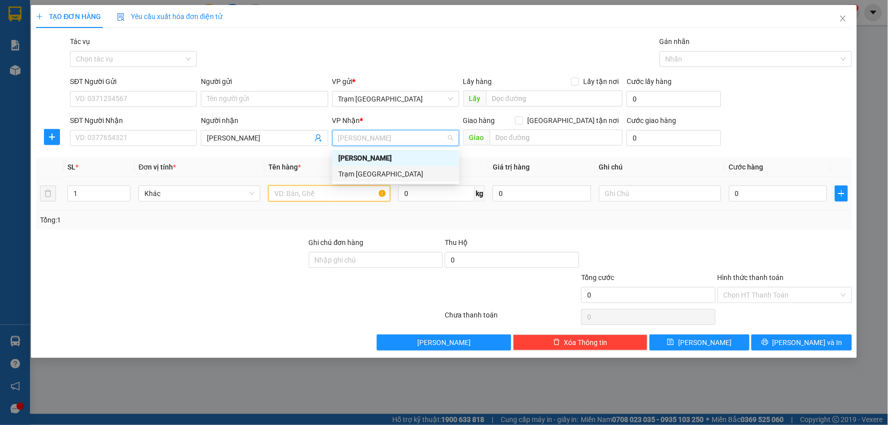
click at [341, 192] on input "text" at bounding box center [329, 193] width 122 height 16
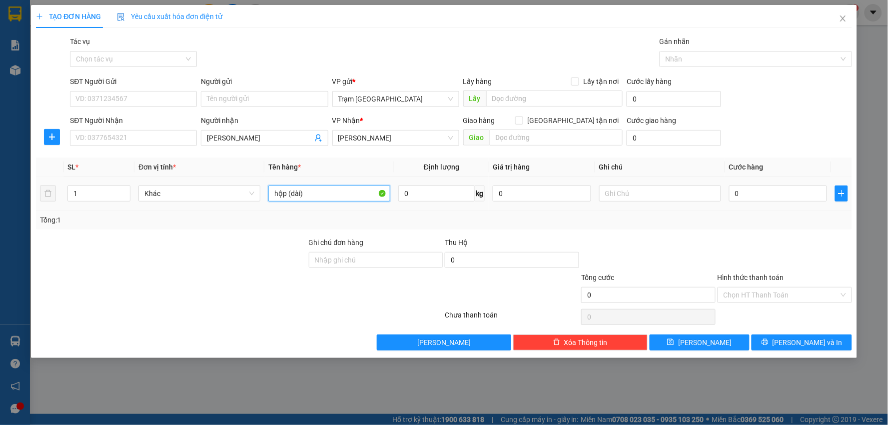
type input "hộp (dài)"
type input "1"
type input "003"
type input "3"
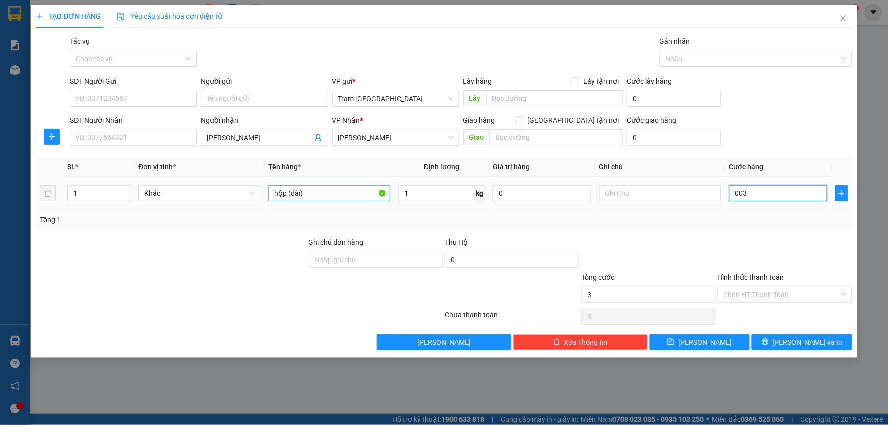
type input "0.030"
type input "30"
type input "30.000"
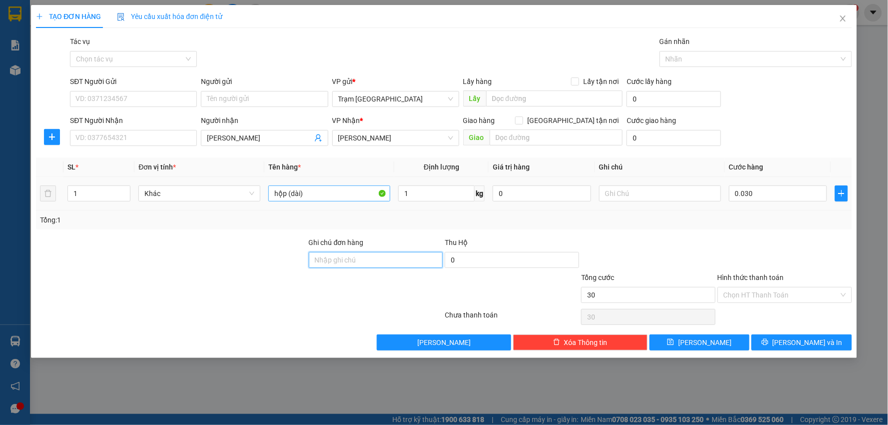
type input "30.000"
click at [821, 340] on span "[PERSON_NAME] và In" at bounding box center [807, 342] width 70 height 11
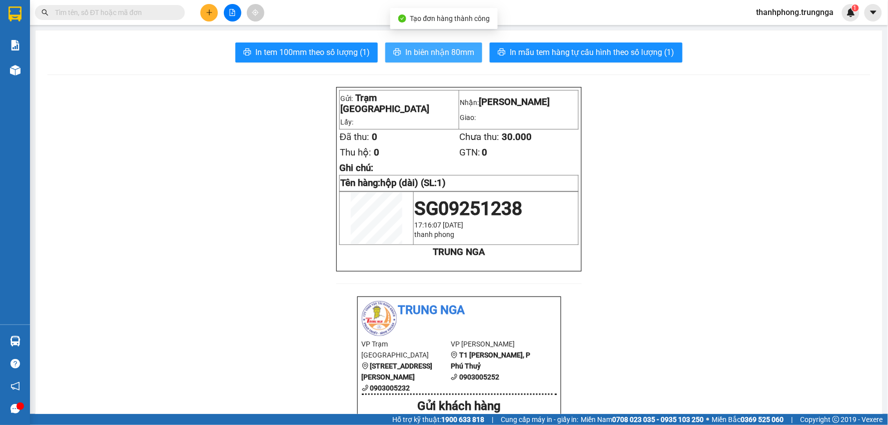
click at [419, 53] on span "In biên nhận 80mm" at bounding box center [439, 52] width 69 height 12
click at [128, 5] on span at bounding box center [110, 12] width 150 height 15
click at [123, 8] on input "text" at bounding box center [114, 12] width 118 height 11
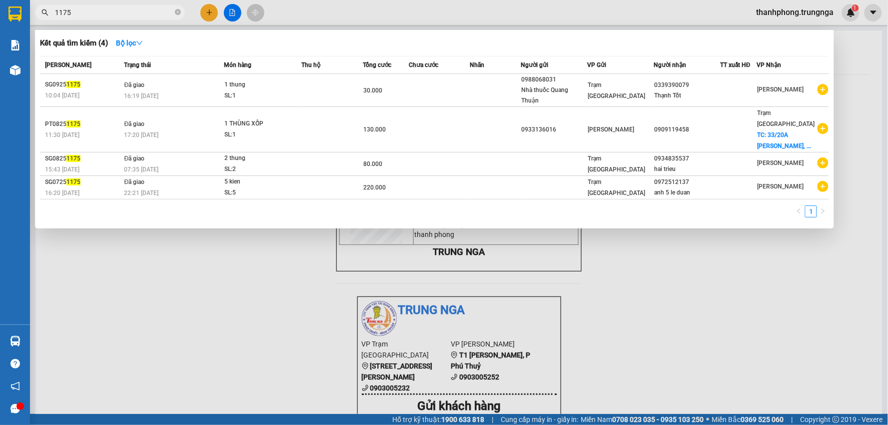
type input "1175"
